Goal: Complete application form: Complete application form

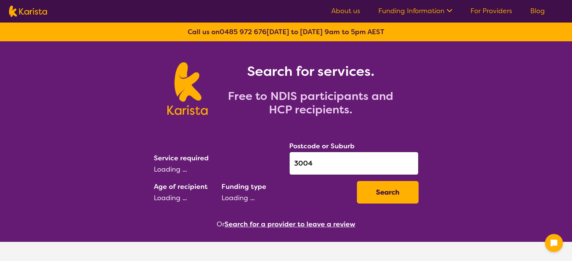
select select "Physiotherapy"
select select "AD"
select select "NDIS"
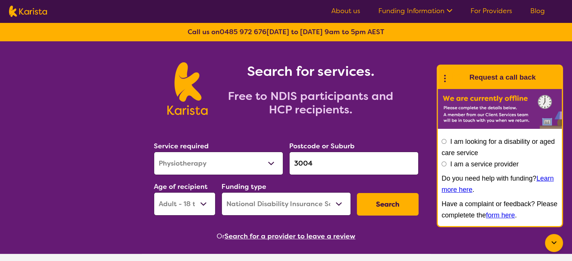
click at [445, 77] on icon at bounding box center [445, 78] width 10 height 12
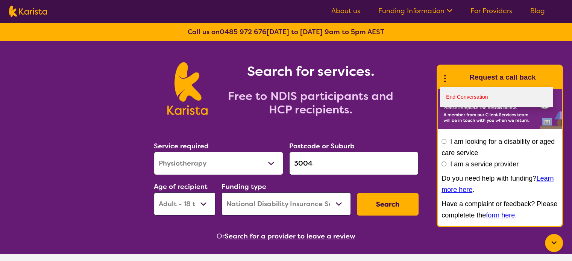
click at [453, 96] on link "End Conversation" at bounding box center [496, 97] width 113 height 20
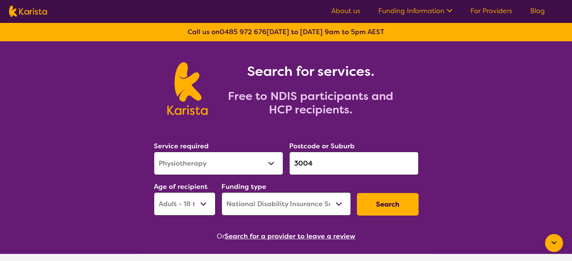
click at [386, 212] on button "Search" at bounding box center [388, 204] width 62 height 23
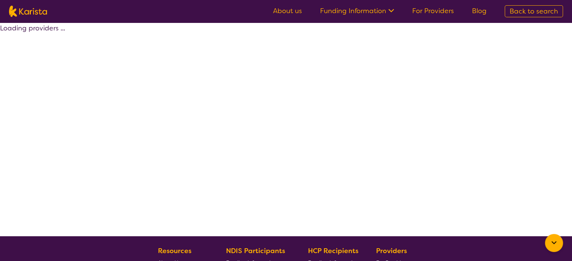
select select "by_score"
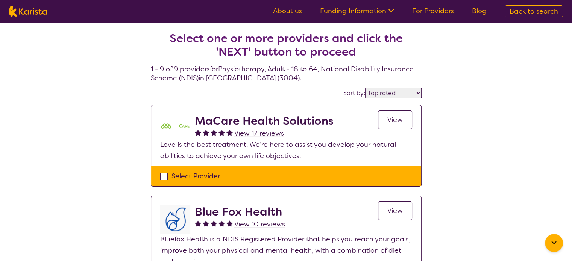
drag, startPoint x: 194, startPoint y: 176, endPoint x: 201, endPoint y: 174, distance: 8.0
click at [194, 176] on div "Select Provider" at bounding box center [286, 176] width 252 height 11
checkbox input "true"
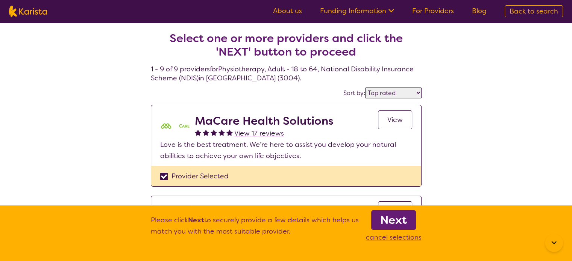
click at [399, 216] on b "Next" at bounding box center [393, 220] width 27 height 15
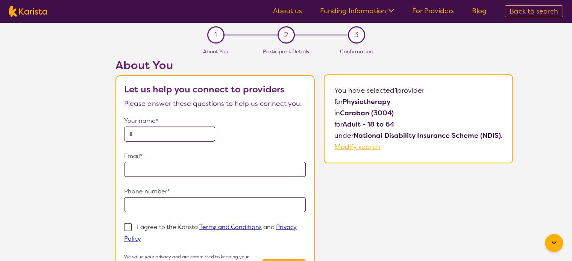
click at [189, 134] on input "text" at bounding box center [169, 134] width 91 height 15
type input "******"
type input "**********"
click at [150, 228] on p "I agree to the Karista Terms and Conditions and Privacy Policy" at bounding box center [210, 233] width 172 height 20
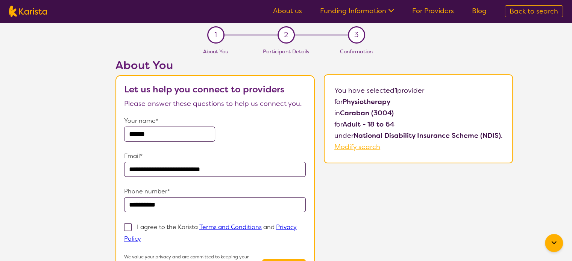
click at [146, 236] on input "I agree to the Karista Terms and Conditions and Privacy Policy" at bounding box center [143, 238] width 5 height 5
checkbox input "true"
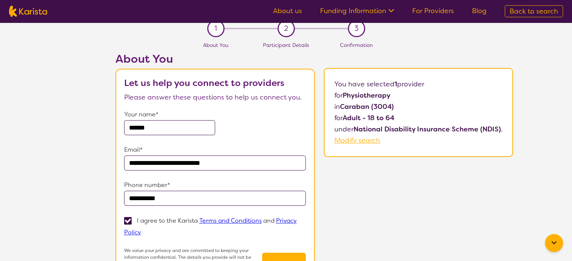
scroll to position [150, 0]
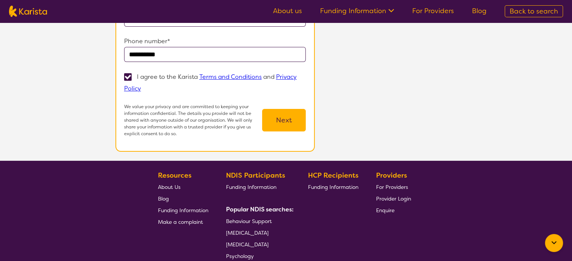
click at [277, 125] on button "Next" at bounding box center [284, 120] width 44 height 23
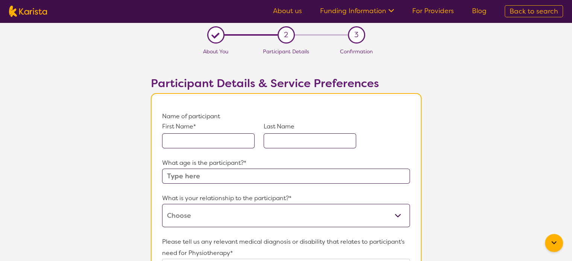
drag, startPoint x: 187, startPoint y: 136, endPoint x: 177, endPoint y: 130, distance: 11.5
click at [184, 136] on input "text" at bounding box center [208, 140] width 92 height 15
type input "Jack"
type input "[PERSON_NAME]"
type input "56"
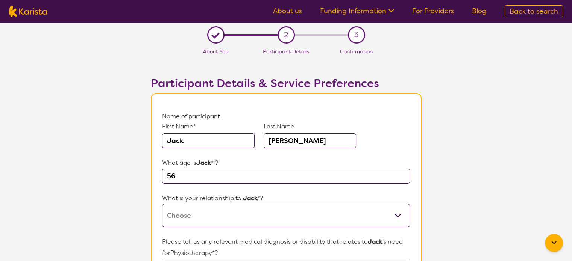
click at [198, 214] on select "This request is for myself I am their parent I am their child I am their spouse…" at bounding box center [285, 215] width 247 height 23
select select "I am their child"
click at [162, 204] on select "This request is for myself I am their parent I am their child I am their spouse…" at bounding box center [285, 215] width 247 height 23
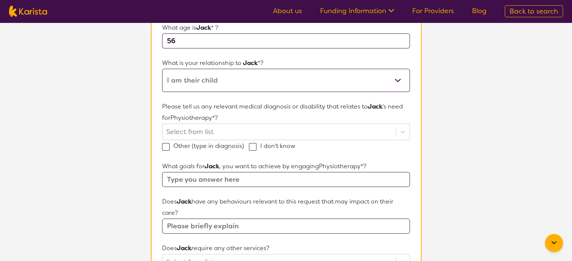
scroll to position [225, 0]
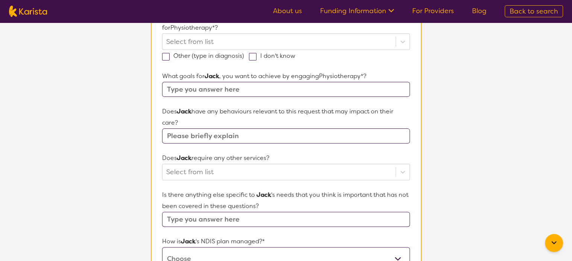
click at [201, 136] on input "text" at bounding box center [285, 136] width 247 height 15
click at [197, 168] on div "Select from list" at bounding box center [285, 172] width 247 height 17
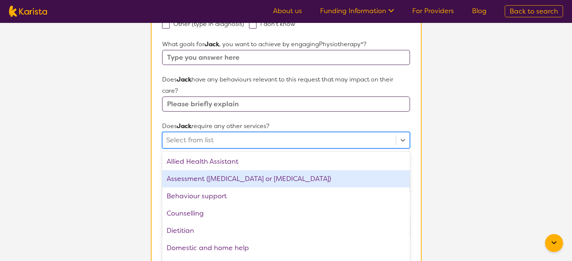
scroll to position [262, 0]
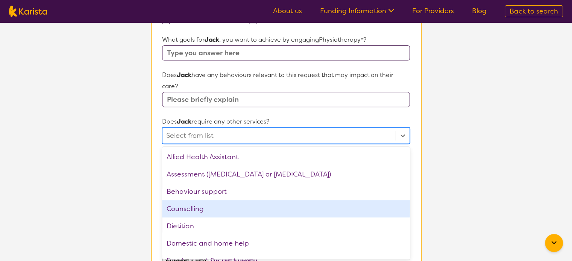
drag, startPoint x: 197, startPoint y: 209, endPoint x: 190, endPoint y: 216, distance: 10.1
click at [196, 210] on div "Counselling" at bounding box center [285, 208] width 247 height 17
drag, startPoint x: 194, startPoint y: 208, endPoint x: 194, endPoint y: 202, distance: 6.4
click at [194, 207] on div "Dietitian" at bounding box center [285, 209] width 247 height 17
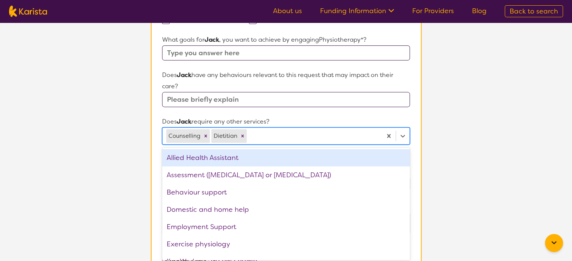
click at [201, 94] on input "text" at bounding box center [285, 99] width 247 height 15
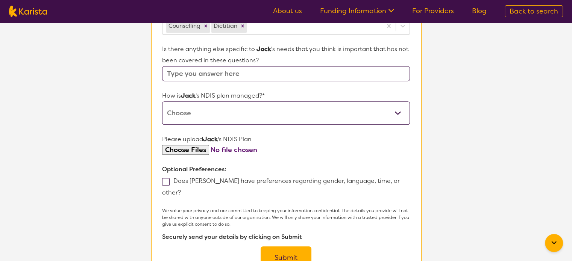
scroll to position [375, 0]
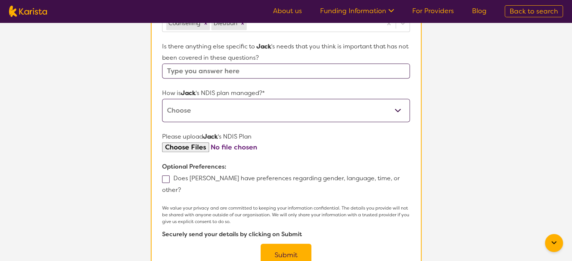
type input "test"
drag, startPoint x: 206, startPoint y: 111, endPoint x: 204, endPoint y: 117, distance: 6.7
click at [206, 112] on select "Self-managed NDIS plan Managed by a registered plan management provider (not th…" at bounding box center [285, 110] width 247 height 23
select select "Self Managed"
click at [162, 99] on select "Self-managed NDIS plan Managed by a registered plan management provider (not th…" at bounding box center [285, 110] width 247 height 23
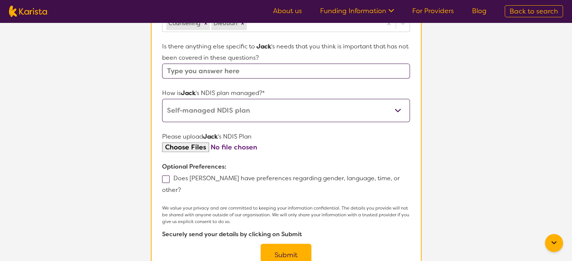
click at [191, 145] on input "file" at bounding box center [285, 147] width 247 height 10
type input "C:\fakepath\NDIS Plan.pdf"
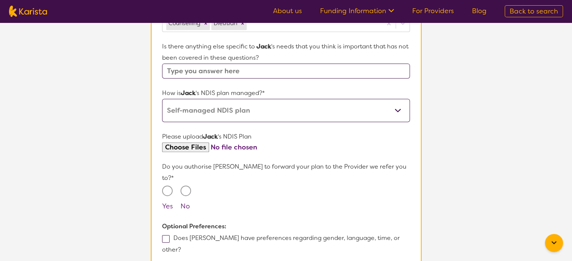
click at [173, 186] on div at bounding box center [168, 193] width 13 height 15
click at [167, 186] on input "Yes" at bounding box center [167, 191] width 11 height 11
radio input "true"
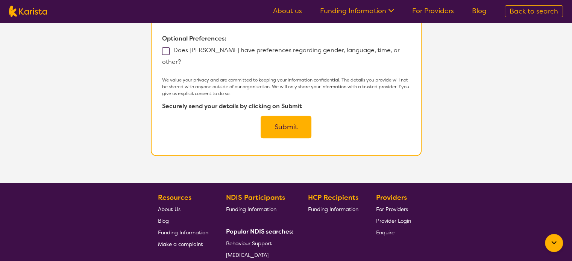
click at [275, 116] on button "Submit" at bounding box center [285, 127] width 51 height 23
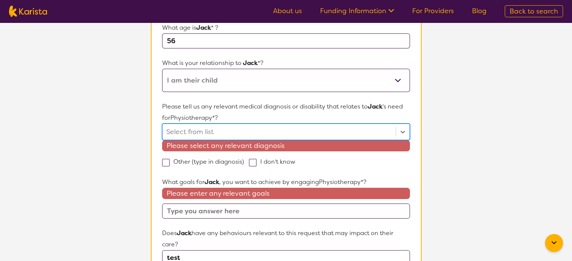
click at [221, 130] on div at bounding box center [278, 132] width 225 height 13
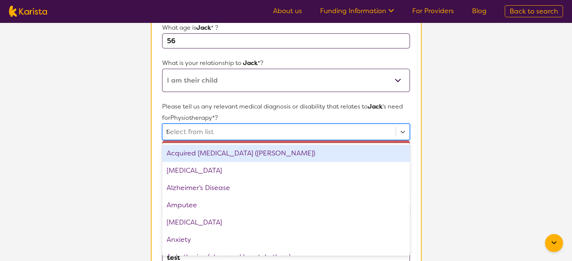
type input "te"
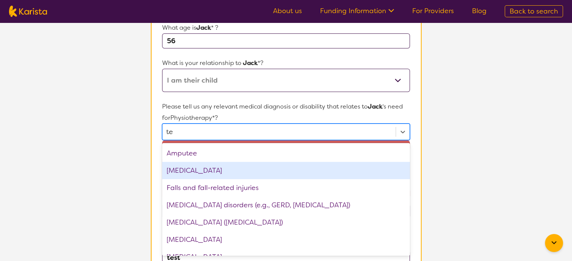
click at [221, 172] on div "[MEDICAL_DATA]" at bounding box center [285, 170] width 247 height 17
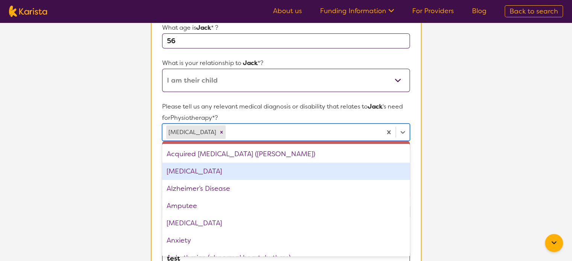
click at [436, 154] on section "L About You 2 Participant Details 3 Confirmation Participant Details & Service …" at bounding box center [286, 264] width 572 height 755
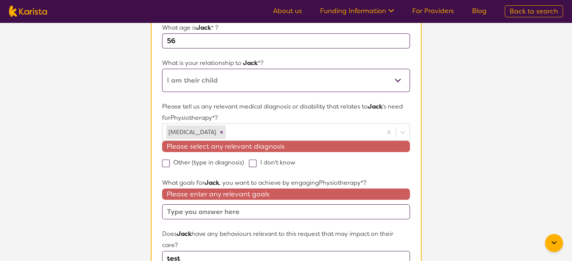
click at [210, 203] on div "Please enter any relevant goals" at bounding box center [285, 204] width 247 height 31
click at [216, 211] on input "text" at bounding box center [285, 211] width 247 height 15
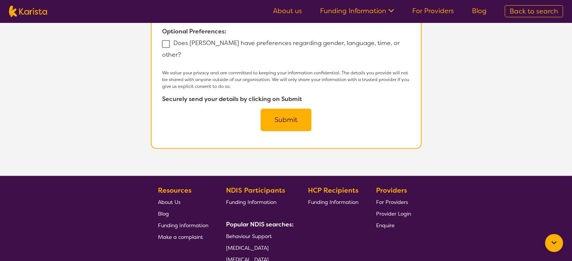
type input "tes"
click at [268, 109] on button "Submit" at bounding box center [285, 120] width 51 height 23
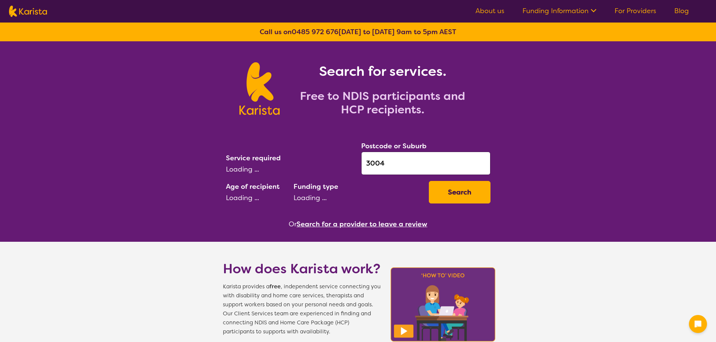
select select "Physiotherapy"
select select "AD"
select select "NDIS"
